Goal: Entertainment & Leisure: Consume media (video, audio)

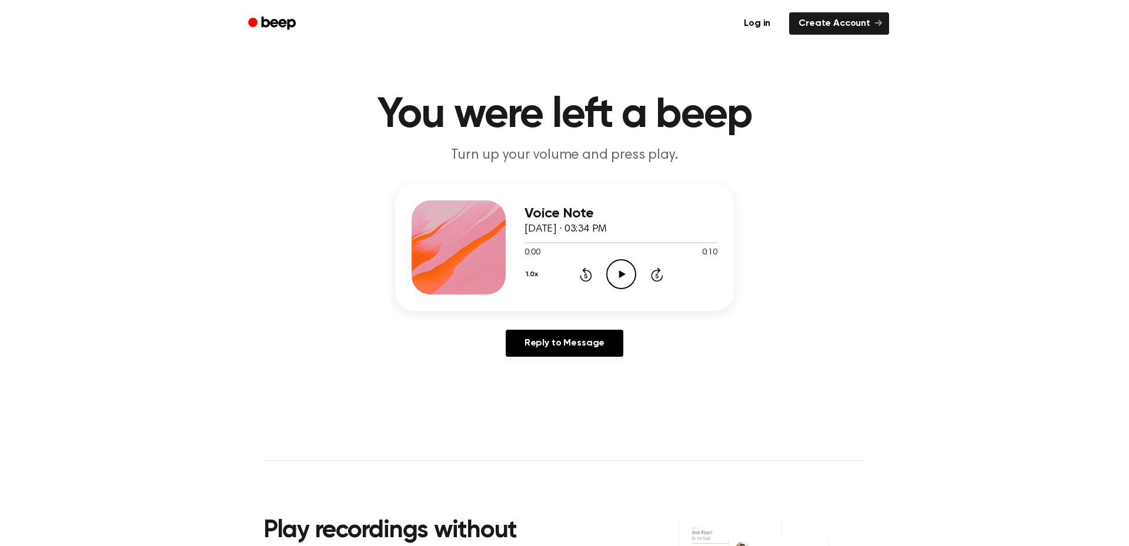
click at [625, 275] on icon "Play Audio" at bounding box center [621, 274] width 30 height 30
click at [625, 275] on icon "Pause Audio" at bounding box center [621, 274] width 30 height 30
click at [621, 268] on icon "Play Audio" at bounding box center [621, 274] width 30 height 30
click at [627, 276] on icon "Pause Audio" at bounding box center [621, 274] width 30 height 30
click at [628, 296] on div "Voice Note October 3, 2023 · 03:34 PM 0:00 0:10 Your browser does not support t…" at bounding box center [564, 247] width 339 height 127
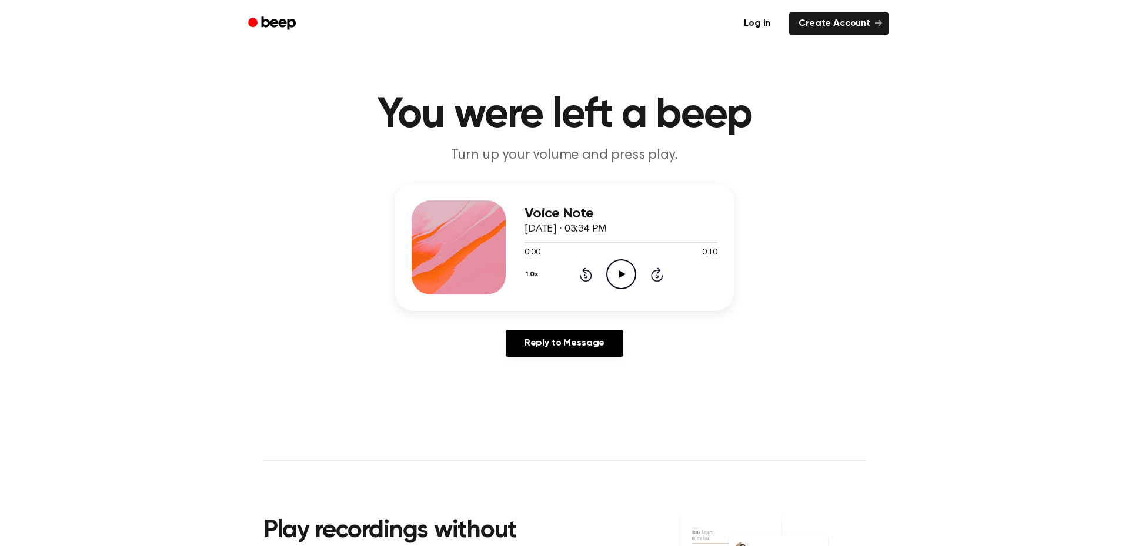
click at [628, 285] on icon "Play Audio" at bounding box center [621, 274] width 30 height 30
click at [588, 277] on icon "Rewind 5 seconds" at bounding box center [585, 274] width 13 height 15
click at [621, 278] on icon "Pause Audio" at bounding box center [621, 274] width 30 height 30
click at [645, 278] on div "1.0x Rewind 5 seconds Play Audio Skip 5 seconds" at bounding box center [621, 274] width 193 height 30
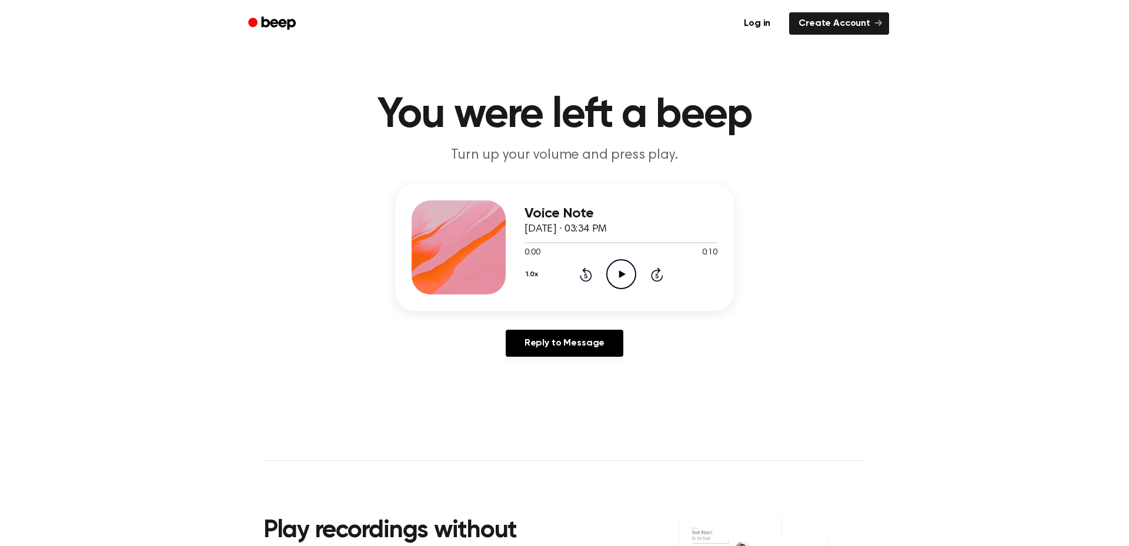
click at [632, 278] on icon "Play Audio" at bounding box center [621, 274] width 30 height 30
click at [584, 284] on div "1.0x Rewind 5 seconds Play Audio Skip 5 seconds" at bounding box center [621, 274] width 193 height 30
click at [584, 276] on icon "Rewind 5 seconds" at bounding box center [585, 274] width 13 height 15
click at [629, 268] on icon "Play Audio" at bounding box center [621, 274] width 30 height 30
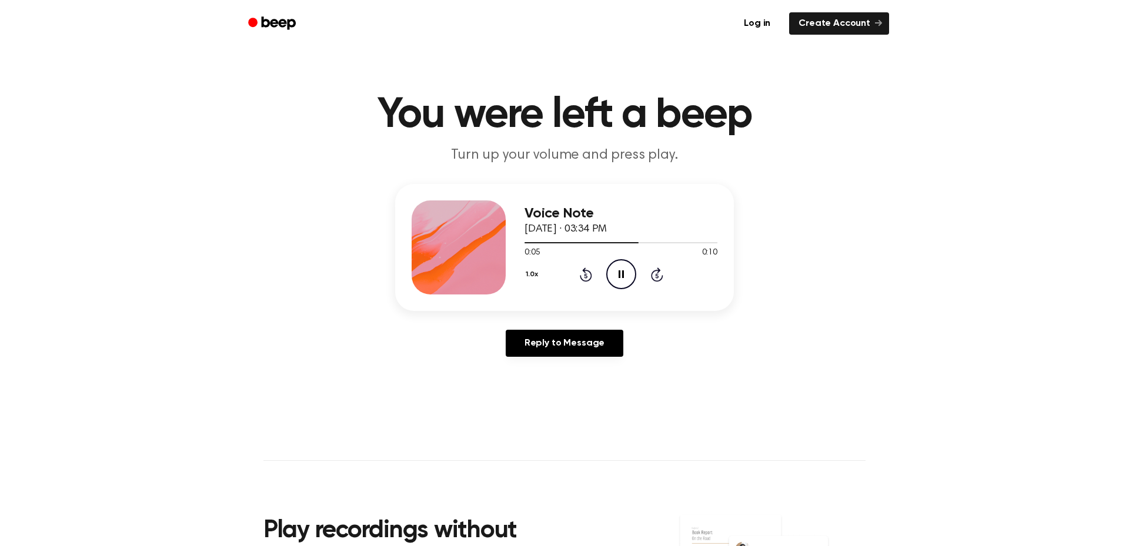
click at [606, 269] on icon "Pause Audio" at bounding box center [621, 274] width 30 height 30
click at [587, 272] on icon at bounding box center [586, 275] width 12 height 14
click at [604, 272] on div "1.0x Rewind 5 seconds Play Audio Skip 5 seconds" at bounding box center [621, 274] width 193 height 30
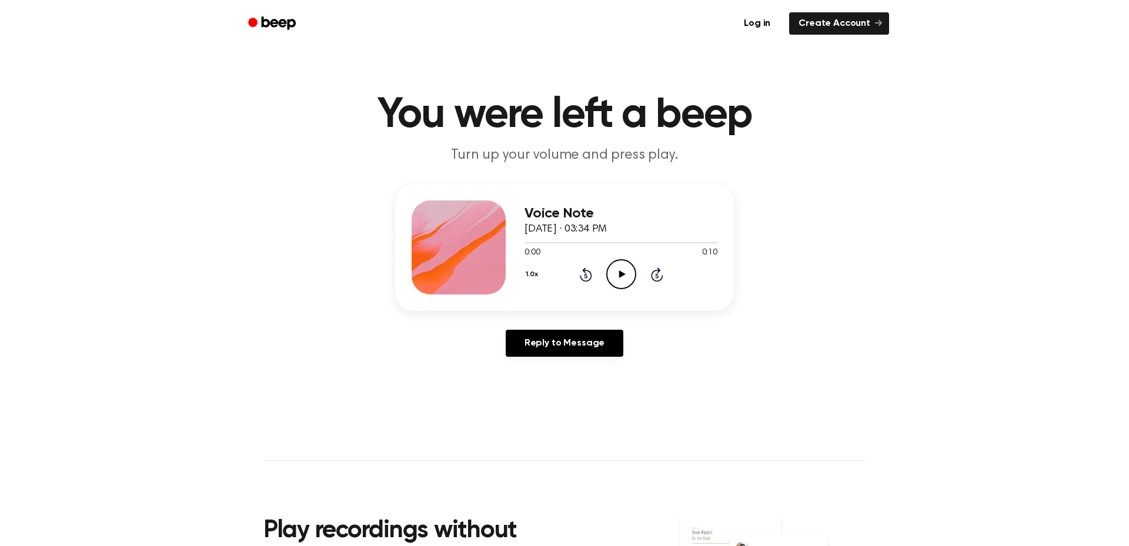
click at [612, 277] on icon "Play Audio" at bounding box center [621, 274] width 30 height 30
click at [583, 278] on icon "Rewind 5 seconds" at bounding box center [585, 274] width 13 height 15
click at [584, 278] on icon "Rewind 5 seconds" at bounding box center [585, 274] width 13 height 15
click at [626, 281] on icon "Play Audio" at bounding box center [621, 274] width 30 height 30
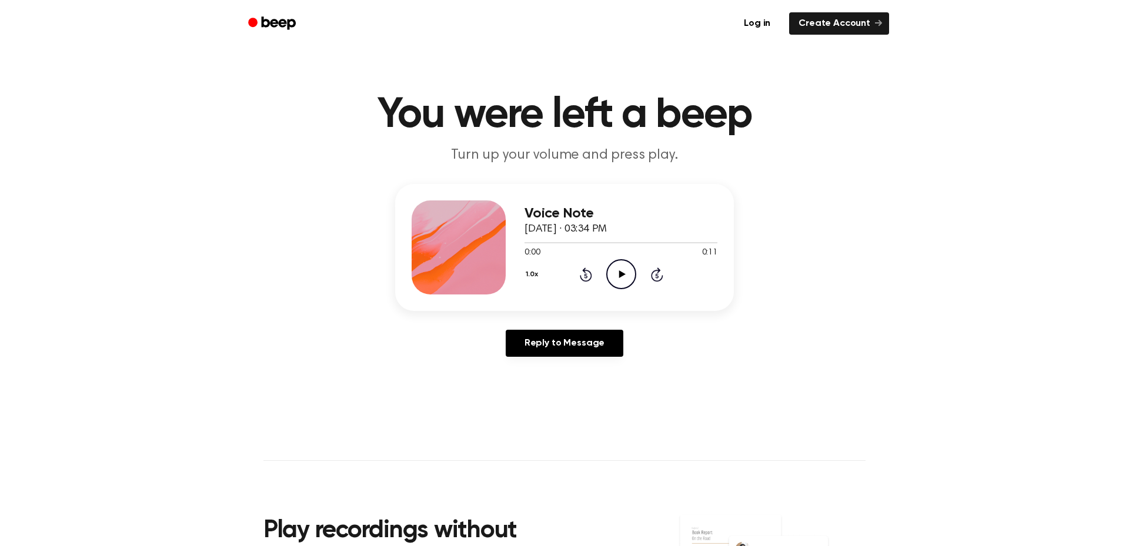
click at [622, 282] on icon "Play Audio" at bounding box center [621, 274] width 30 height 30
click at [616, 268] on icon "Play Audio" at bounding box center [621, 274] width 30 height 30
click at [622, 276] on icon "Play Audio" at bounding box center [621, 274] width 30 height 30
click at [622, 276] on icon at bounding box center [622, 275] width 6 height 8
click at [617, 267] on icon "Play Audio" at bounding box center [621, 274] width 30 height 30
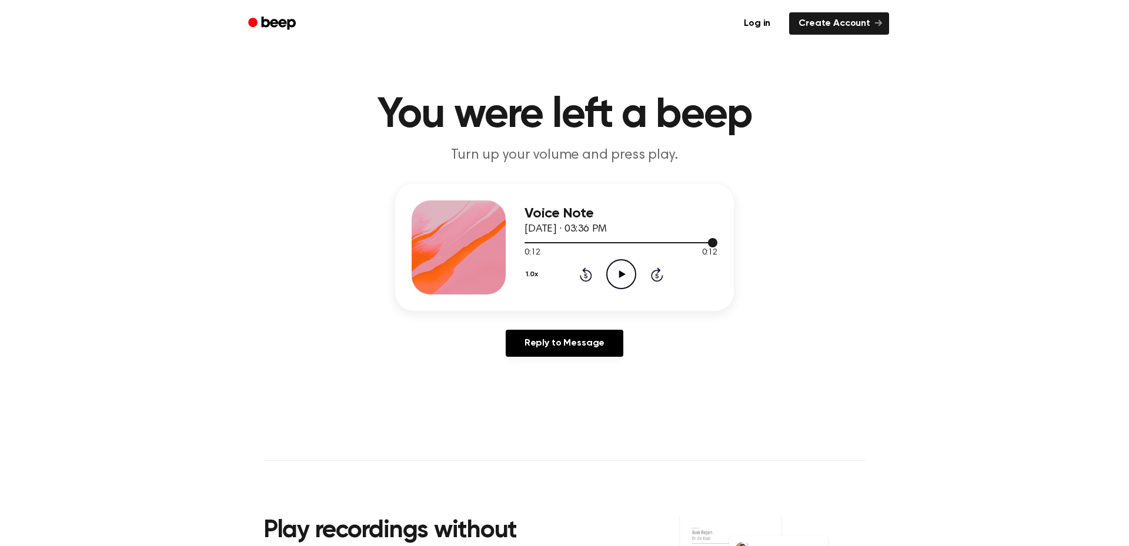
click at [529, 242] on div at bounding box center [621, 242] width 193 height 9
click at [615, 273] on icon "Play Audio" at bounding box center [621, 274] width 30 height 30
click at [625, 274] on icon "Play Audio" at bounding box center [621, 274] width 30 height 30
click at [615, 274] on icon "Play Audio" at bounding box center [621, 274] width 30 height 30
click at [616, 274] on icon "Pause Audio" at bounding box center [621, 274] width 30 height 30
